Goal: Transaction & Acquisition: Purchase product/service

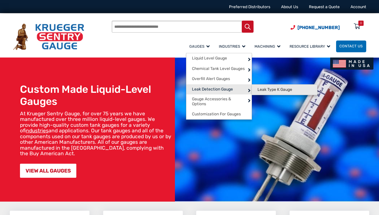
click at [261, 87] on link "Leak Type K Gauge" at bounding box center [284, 90] width 65 height 10
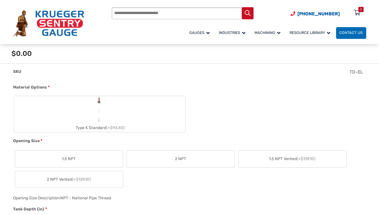
scroll to position [229, 0]
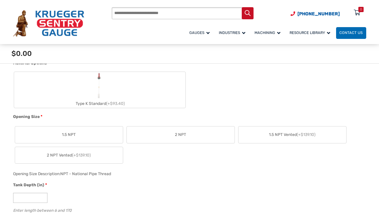
click at [178, 135] on span "2 NPT" at bounding box center [180, 135] width 11 height 6
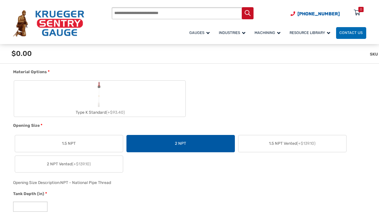
scroll to position [327, 0]
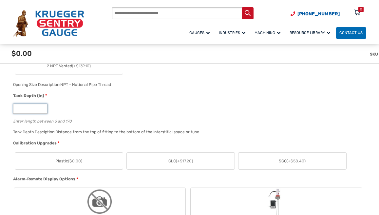
click at [29, 113] on input "*" at bounding box center [30, 109] width 34 height 10
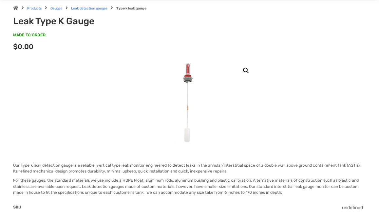
scroll to position [0, 0]
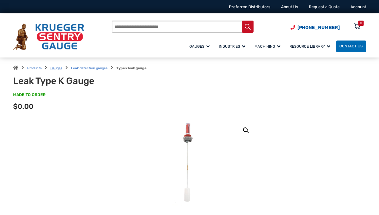
click at [56, 68] on link "Gauges" at bounding box center [56, 68] width 12 height 4
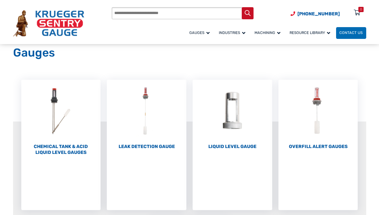
scroll to position [65, 0]
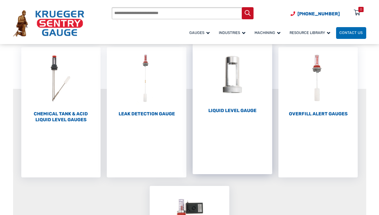
click at [228, 111] on h2 "Liquid Level Gauge (10)" at bounding box center [232, 111] width 80 height 6
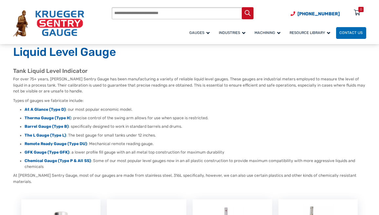
scroll to position [33, 0]
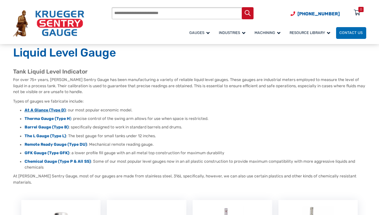
click at [41, 110] on strong "At A Glance (Type D)" at bounding box center [45, 110] width 41 height 5
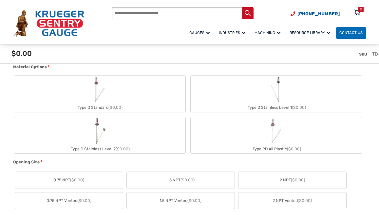
scroll to position [229, 0]
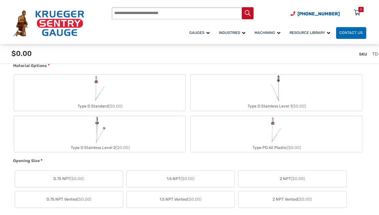
click at [132, 86] on label "Type D Standard ($0.00)" at bounding box center [99, 93] width 171 height 36
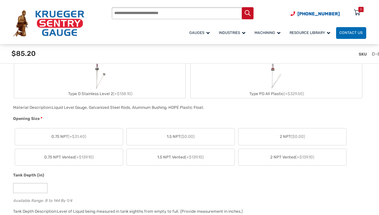
scroll to position [295, 0]
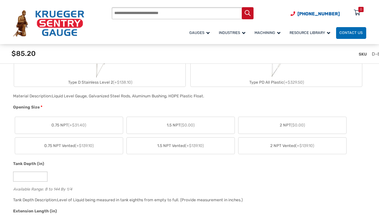
click at [282, 130] on label "2 NPT ($0.00)" at bounding box center [292, 125] width 108 height 17
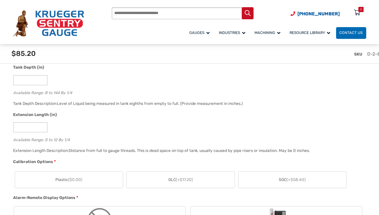
scroll to position [393, 0]
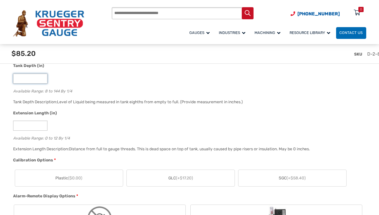
click at [33, 79] on input "*" at bounding box center [30, 79] width 34 height 10
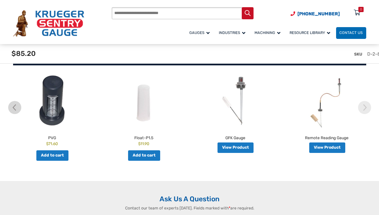
scroll to position [1113, 0]
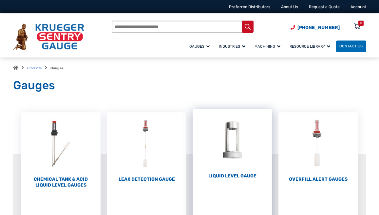
click at [235, 177] on h2 "Liquid Level Gauge (10)" at bounding box center [232, 176] width 80 height 6
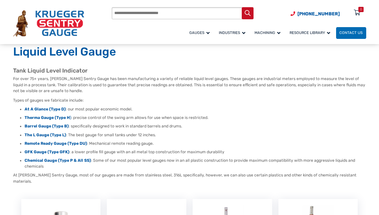
scroll to position [65, 0]
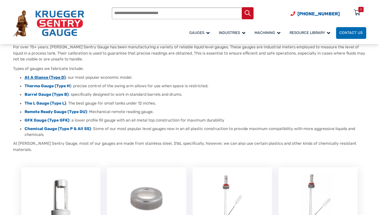
click at [37, 77] on strong "At A Glance (Type D)" at bounding box center [45, 77] width 41 height 5
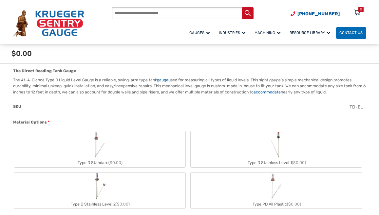
scroll to position [196, 0]
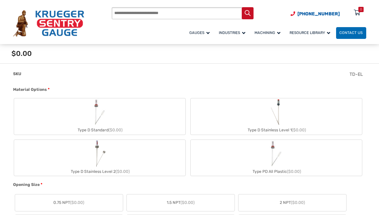
click at [142, 116] on label "Type D Standard ($0.00)" at bounding box center [99, 116] width 171 height 36
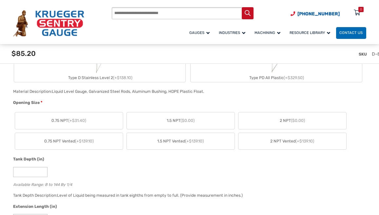
scroll to position [327, 0]
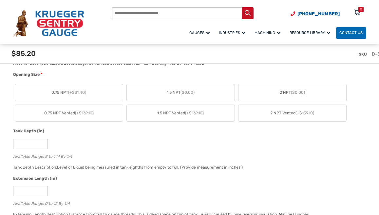
click at [288, 89] on label "2 NPT ($0.00)" at bounding box center [292, 92] width 108 height 17
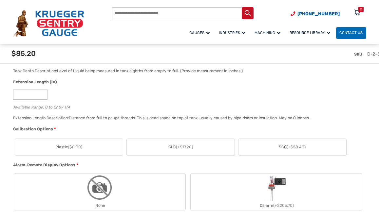
scroll to position [425, 0]
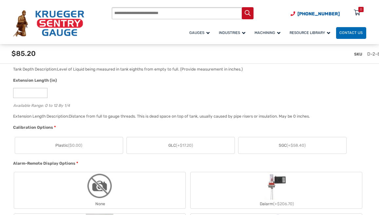
drag, startPoint x: 69, startPoint y: 131, endPoint x: 8, endPoint y: 132, distance: 60.9
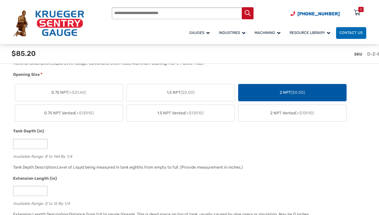
scroll to position [360, 0]
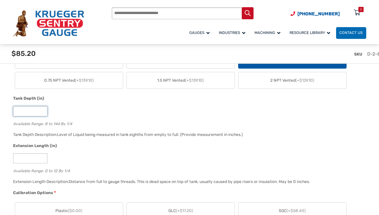
click at [26, 111] on input "*" at bounding box center [30, 111] width 34 height 10
click at [25, 164] on input "*" at bounding box center [30, 158] width 34 height 10
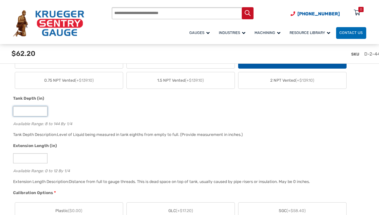
click at [25, 112] on input "**" at bounding box center [30, 111] width 34 height 10
type input "*"
type input "**"
click at [22, 159] on input "*" at bounding box center [30, 158] width 34 height 10
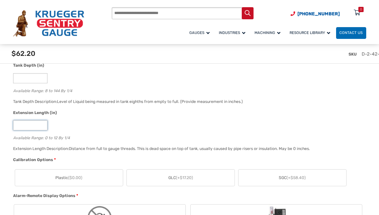
scroll to position [393, 0]
type input "**"
click at [26, 80] on input "**" at bounding box center [30, 79] width 34 height 10
type input "*"
type input "**"
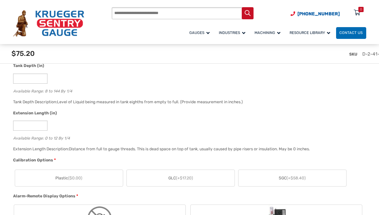
click at [75, 133] on div "Extension Length (in) ** Available Range: 0 to 12 By 1/4" at bounding box center [187, 127] width 353 height 35
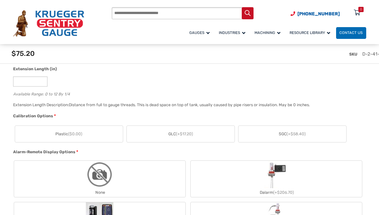
scroll to position [425, 0]
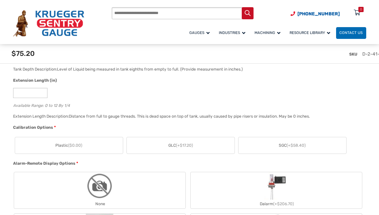
click at [84, 150] on label "Plastic ($0.00)" at bounding box center [69, 145] width 108 height 17
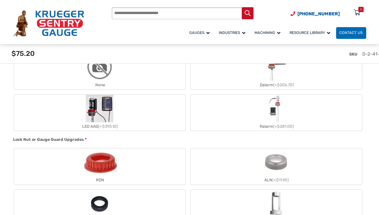
scroll to position [524, 0]
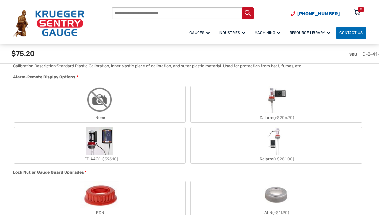
click at [147, 100] on label "None" at bounding box center [99, 104] width 171 height 36
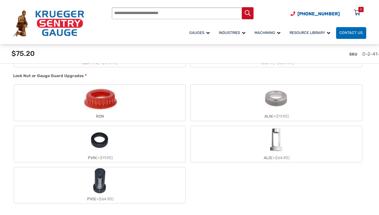
scroll to position [622, 0]
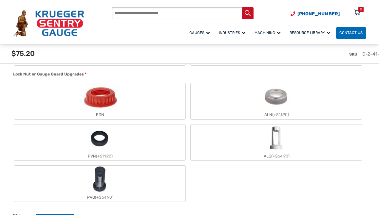
click at [126, 107] on label "RDN" at bounding box center [99, 101] width 171 height 36
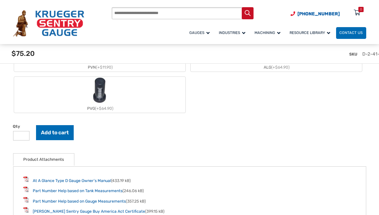
scroll to position [753, 0]
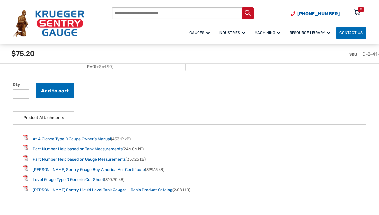
click at [25, 95] on input "*" at bounding box center [21, 93] width 17 height 9
type input "*"
click at [25, 95] on input "*" at bounding box center [21, 93] width 17 height 9
click at [56, 93] on button "Add to cart" at bounding box center [55, 90] width 38 height 15
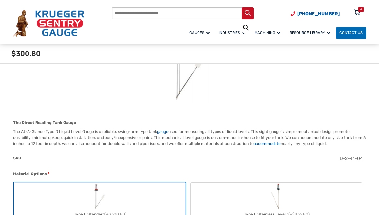
scroll to position [131, 0]
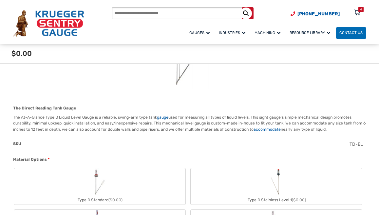
scroll to position [154, 0]
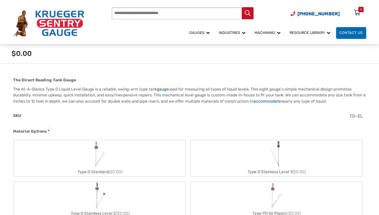
click at [76, 160] on label "Type D Standard ($0.00)" at bounding box center [99, 158] width 171 height 36
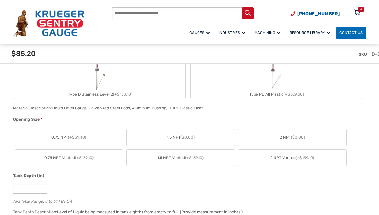
scroll to position [285, 0]
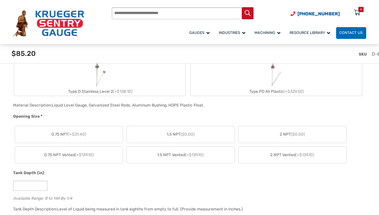
click at [279, 136] on label "2 NPT ($0.00)" at bounding box center [292, 134] width 108 height 17
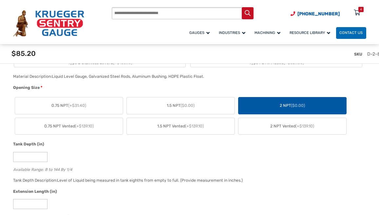
scroll to position [351, 0]
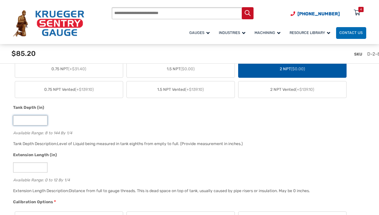
click at [24, 120] on input "*" at bounding box center [30, 121] width 34 height 10
type input "**"
click at [20, 168] on input "*" at bounding box center [30, 168] width 34 height 10
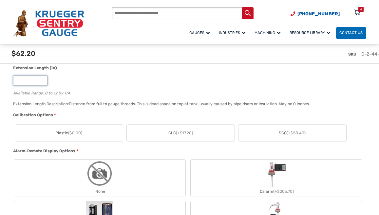
scroll to position [449, 0]
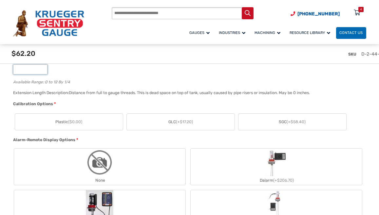
type input "**"
click at [76, 122] on span "($0.00)" at bounding box center [75, 122] width 14 height 5
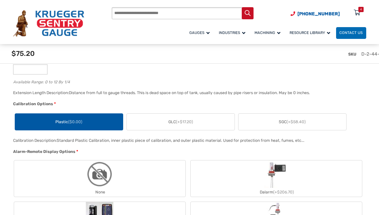
click at [91, 194] on div "None" at bounding box center [99, 192] width 171 height 9
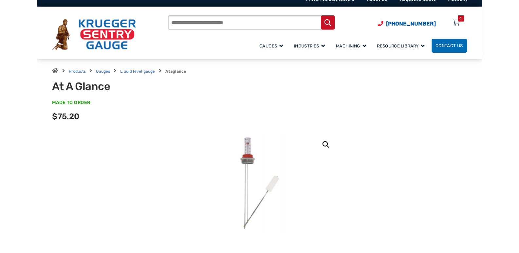
scroll to position [0, 0]
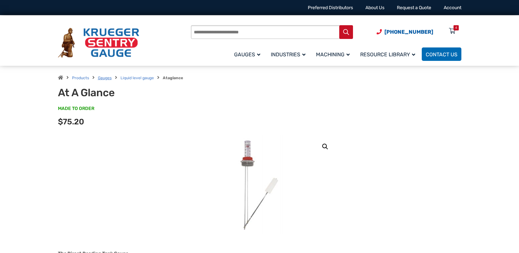
click at [101, 77] on link "Gauges" at bounding box center [105, 78] width 14 height 5
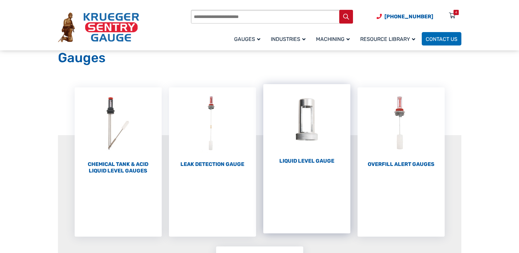
scroll to position [33, 0]
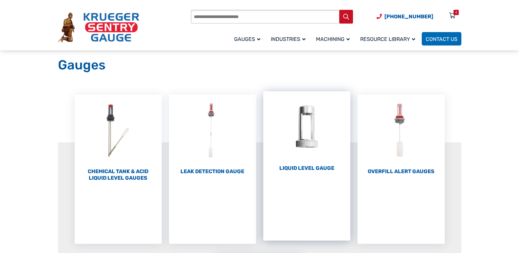
click at [307, 168] on h2 "Liquid Level Gauge (10)" at bounding box center [306, 168] width 87 height 7
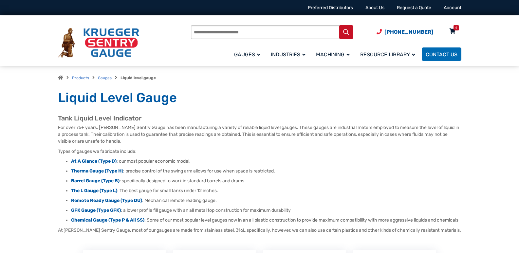
click at [454, 32] on icon at bounding box center [452, 31] width 7 height 10
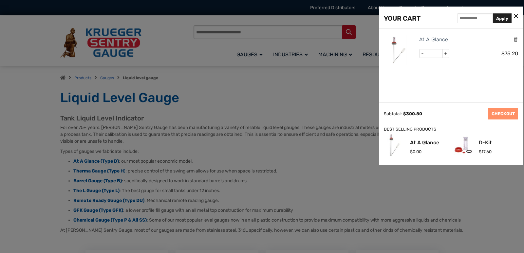
click at [191, 90] on div at bounding box center [262, 126] width 524 height 253
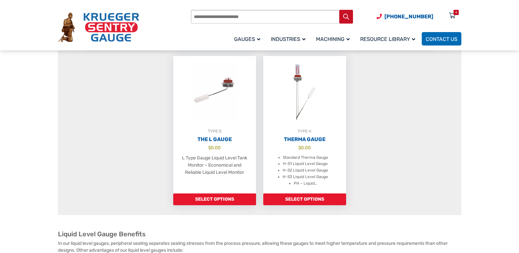
scroll to position [524, 0]
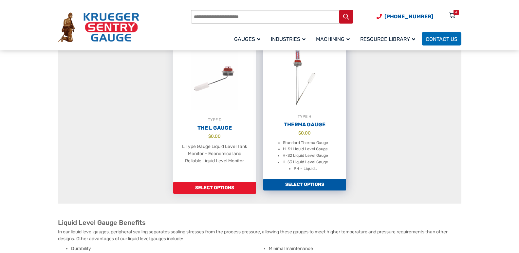
click at [296, 128] on h2 "Therma Gauge" at bounding box center [304, 124] width 83 height 7
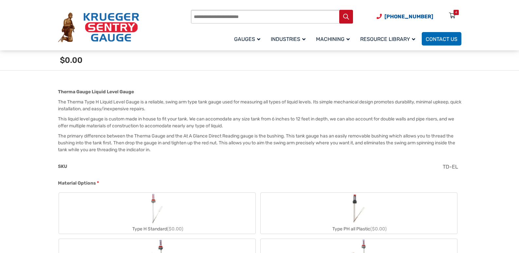
scroll to position [196, 0]
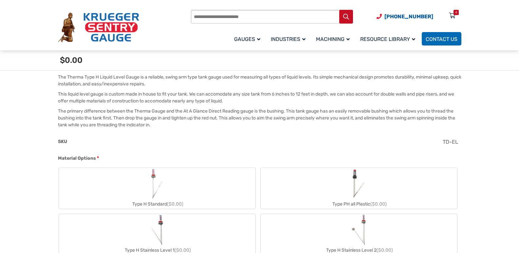
click at [146, 199] on div "Type H Standard ($0.00)" at bounding box center [157, 203] width 196 height 9
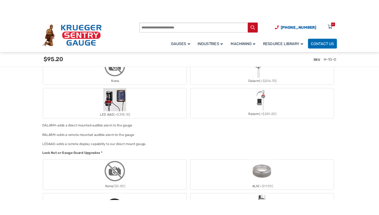
scroll to position [659, 0]
